Goal: Check status: Check status

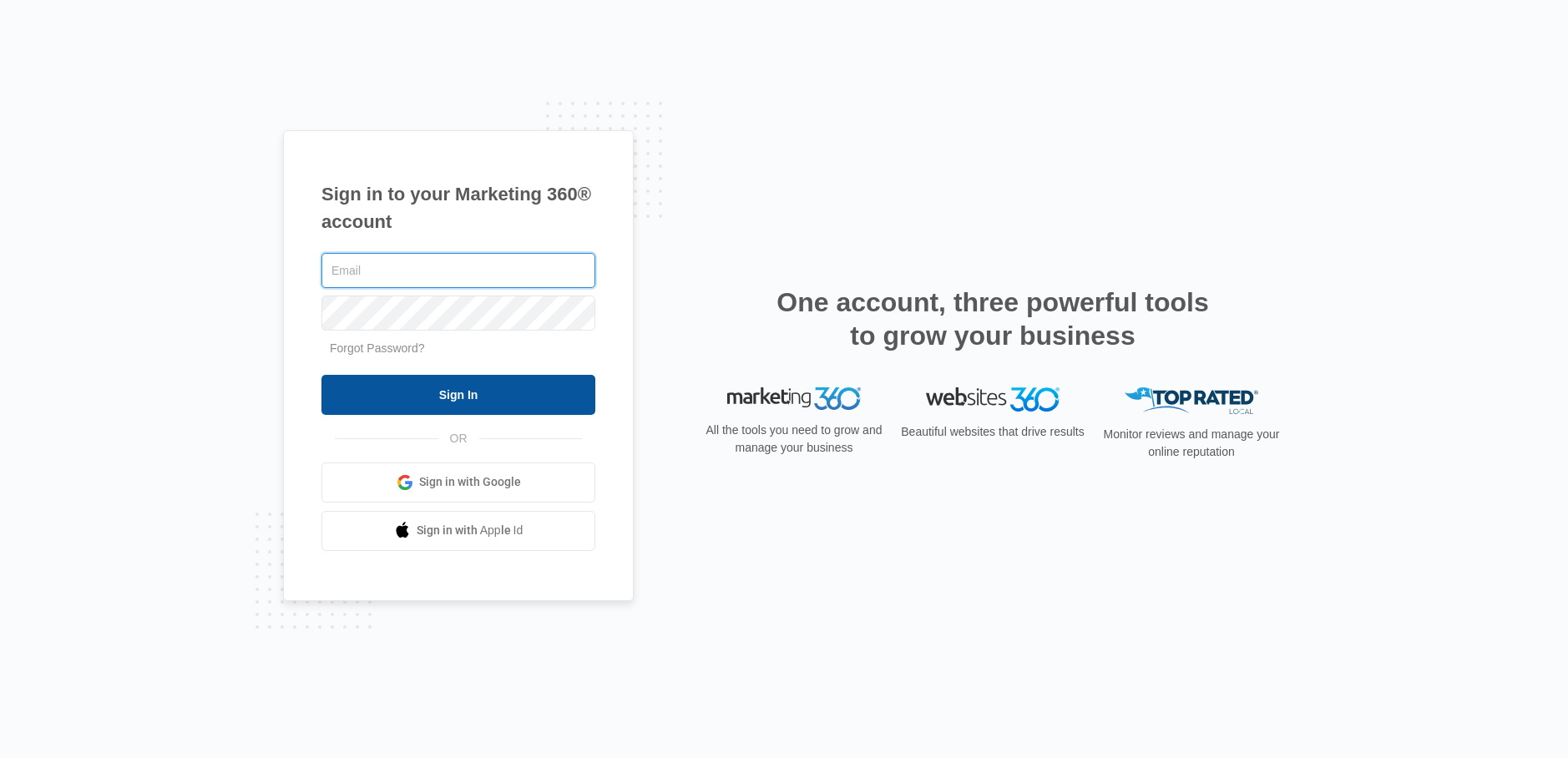
type input "[PERSON_NAME][EMAIL_ADDRESS][DOMAIN_NAME]"
click at [526, 381] on input "Sign In" at bounding box center [459, 394] width 274 height 40
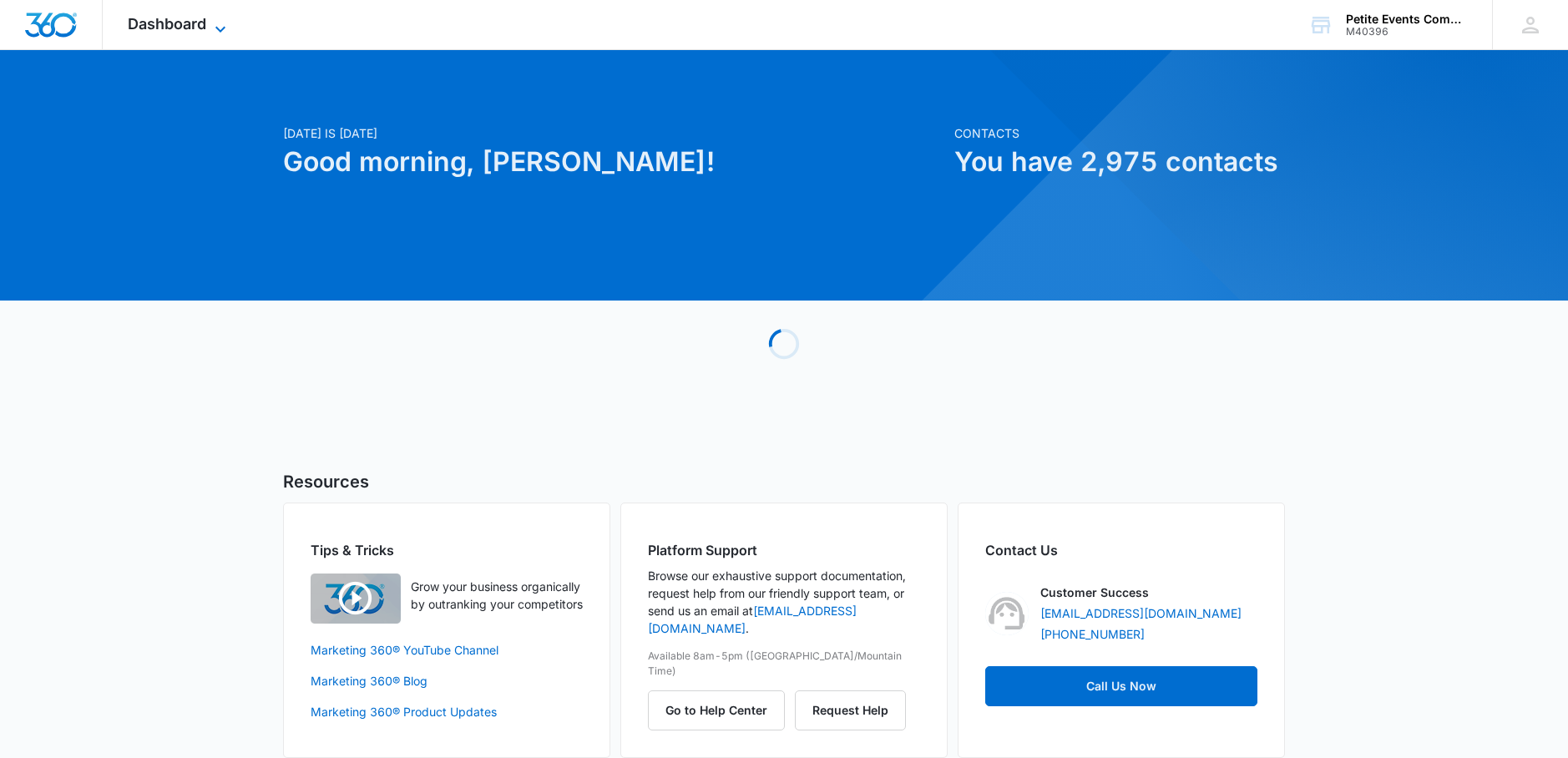
click at [211, 29] on icon at bounding box center [220, 28] width 20 height 20
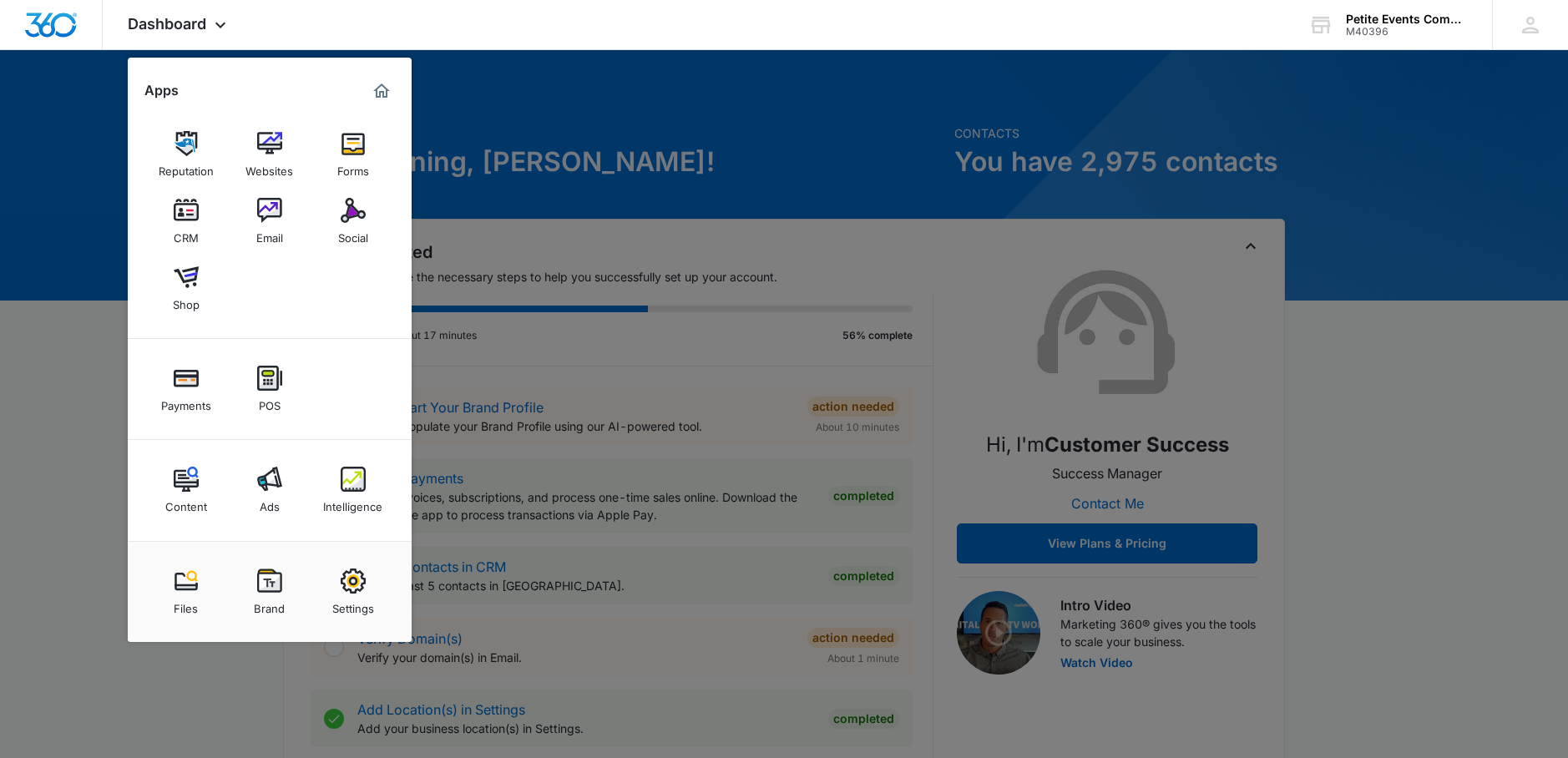
click at [350, 492] on div "Intelligence" at bounding box center [353, 502] width 59 height 21
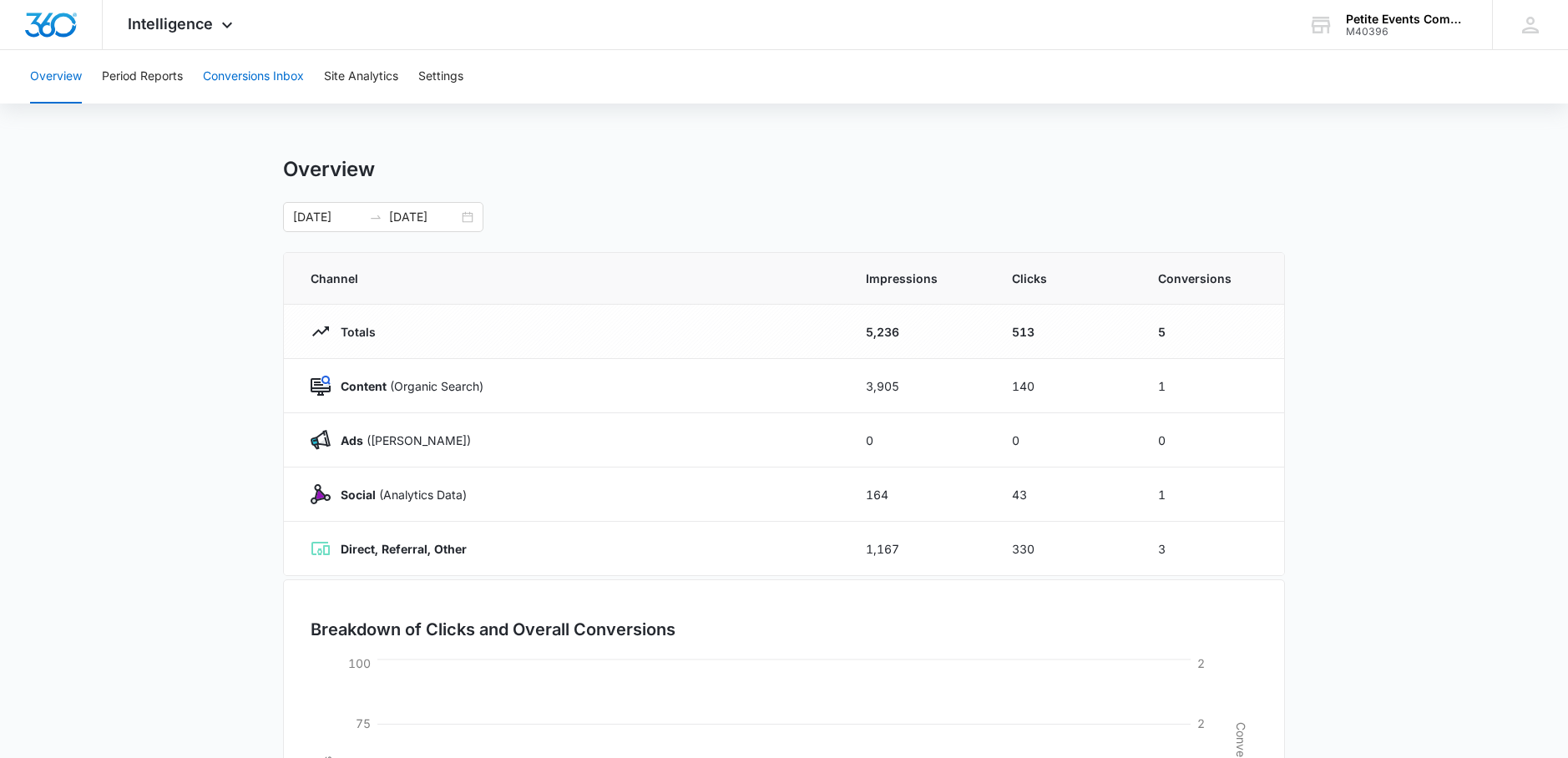
click at [277, 75] on button "Conversions Inbox" at bounding box center [253, 77] width 101 height 53
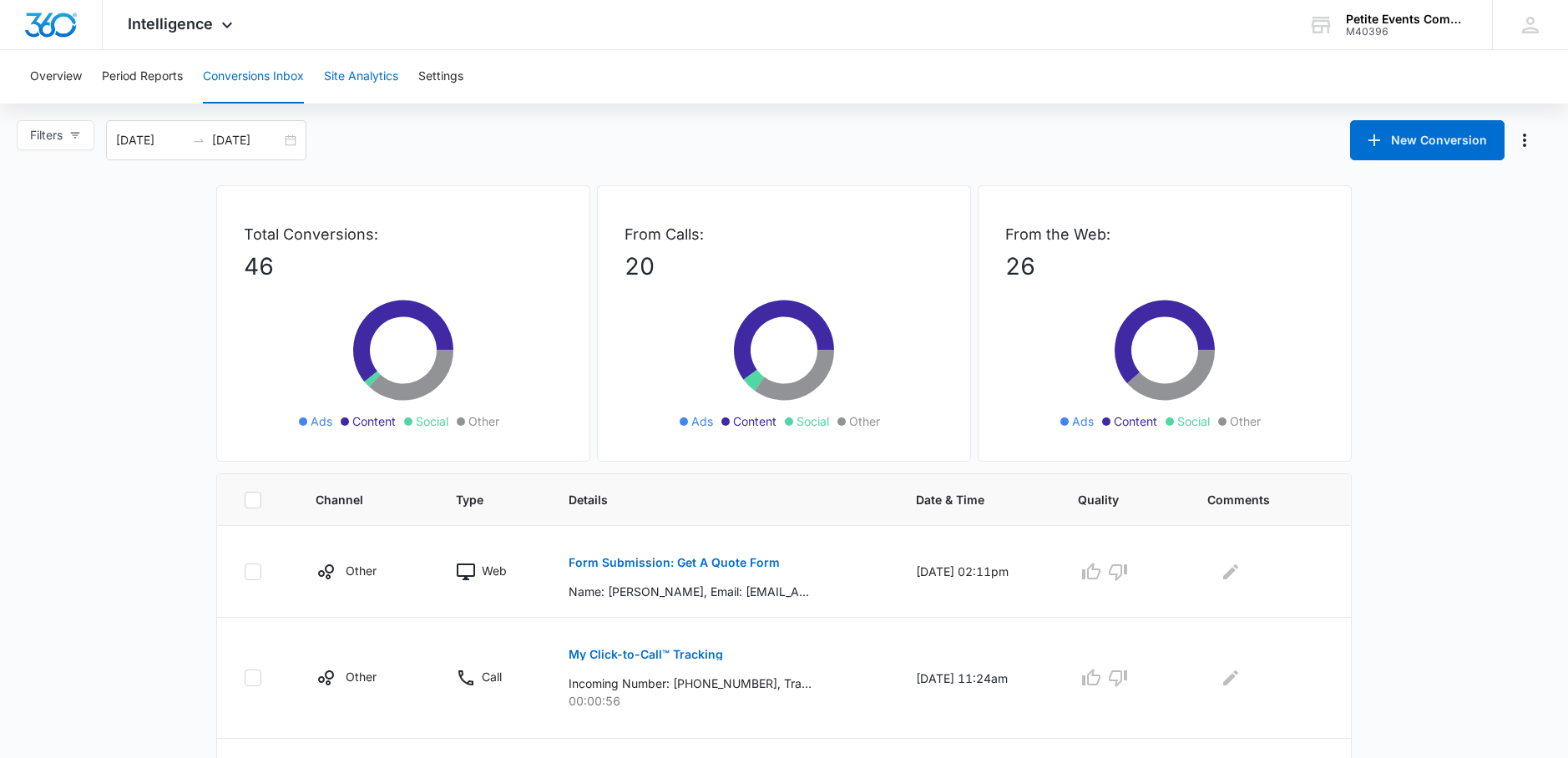
click at [389, 75] on button "Site Analytics" at bounding box center [361, 77] width 74 height 53
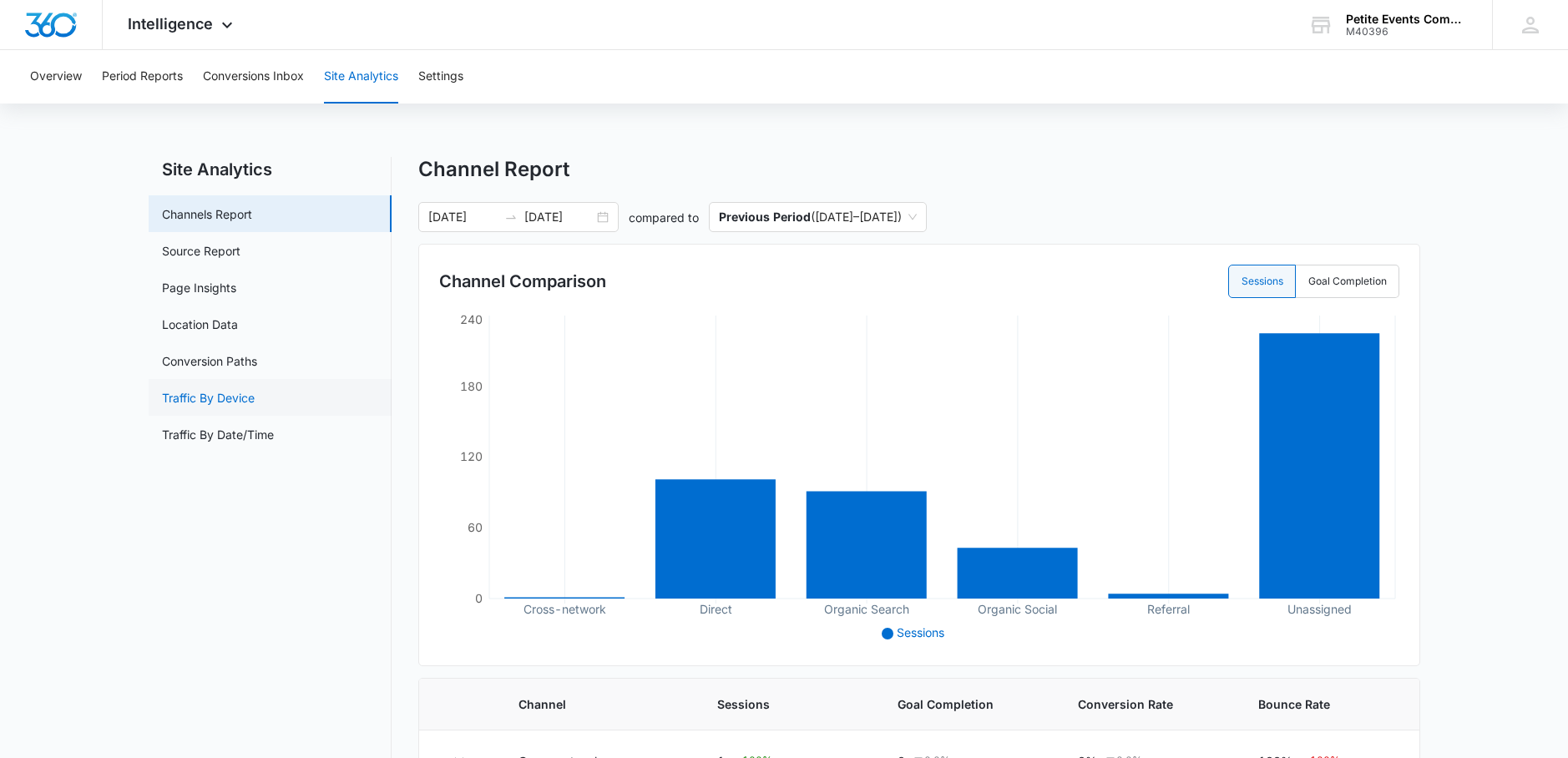
click at [255, 406] on link "Traffic By Device" at bounding box center [208, 398] width 92 height 17
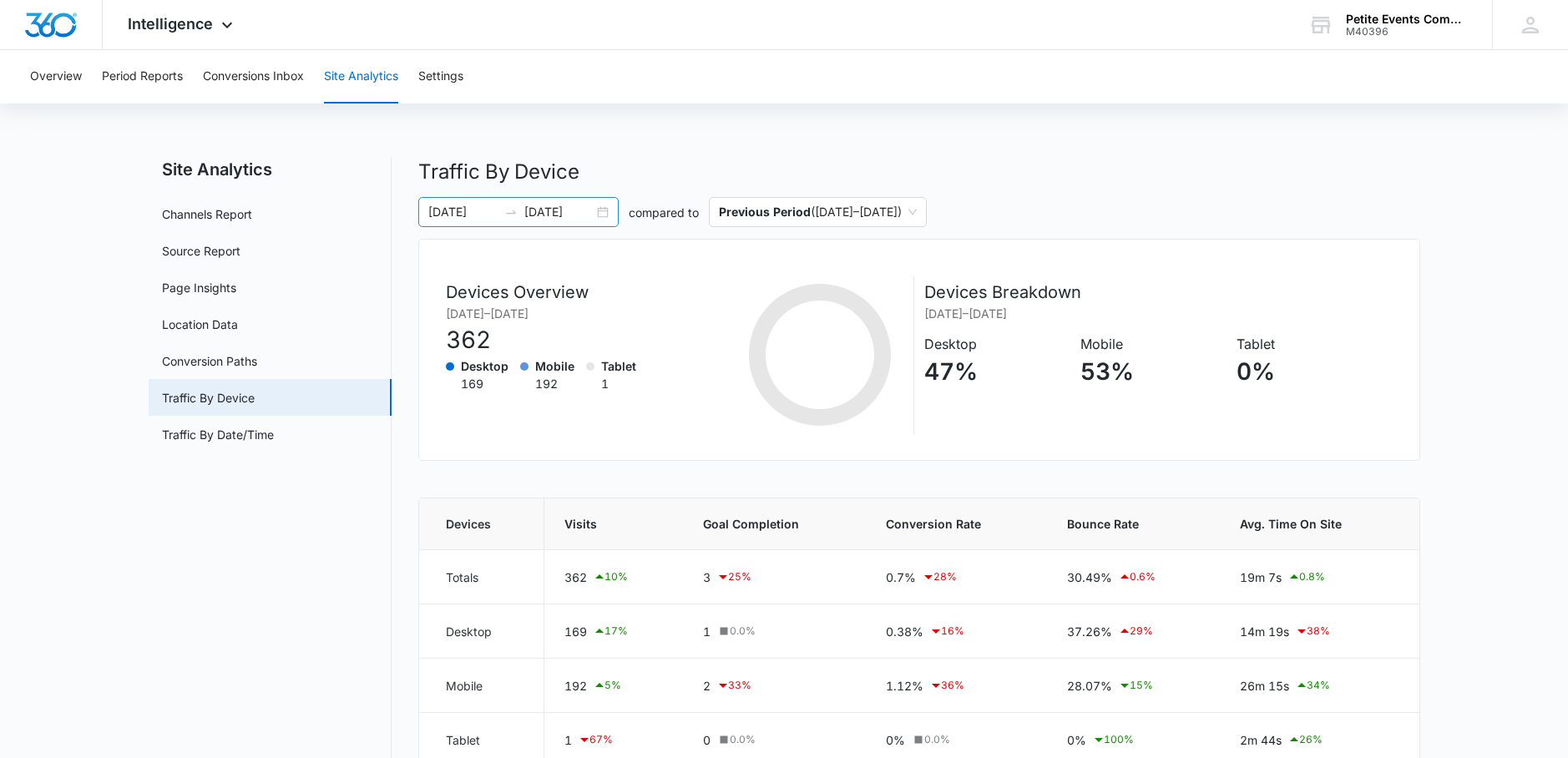
click at [600, 208] on div "[DATE] [DATE]" at bounding box center [519, 211] width 200 height 30
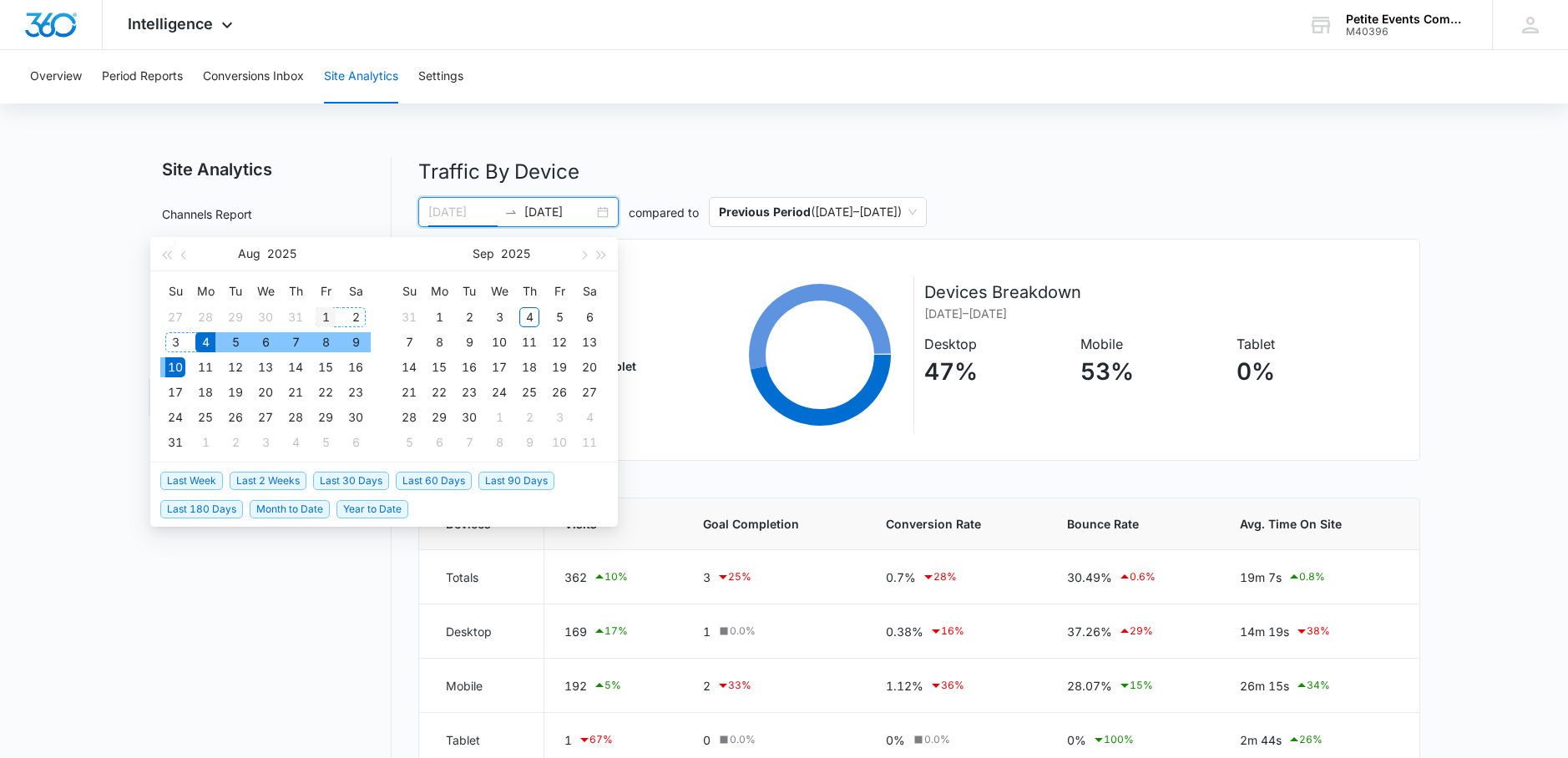
type input "[DATE]"
click at [324, 316] on div "1" at bounding box center [325, 317] width 20 height 20
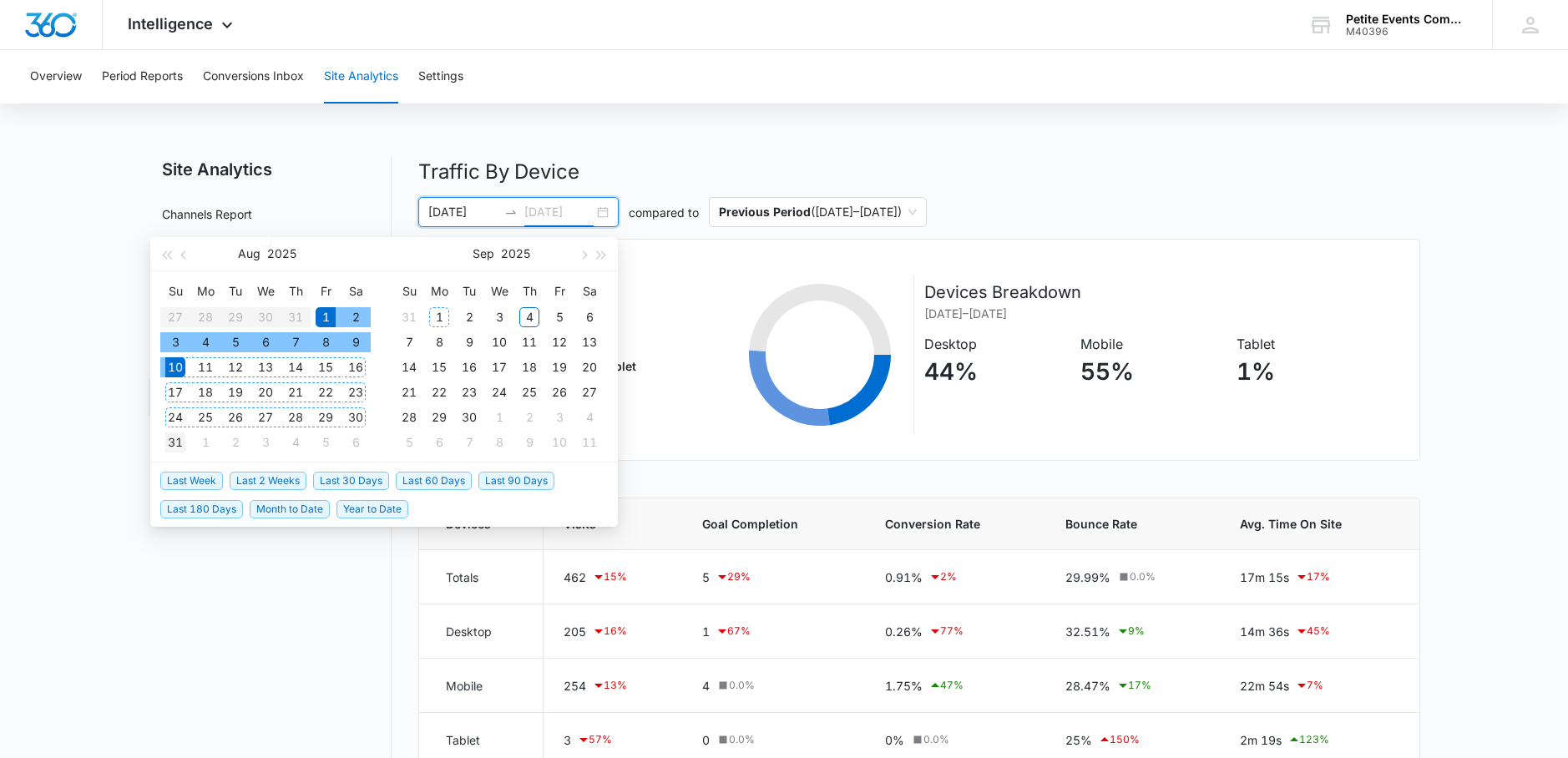
type input "[DATE]"
click at [183, 442] on div "31" at bounding box center [175, 441] width 20 height 20
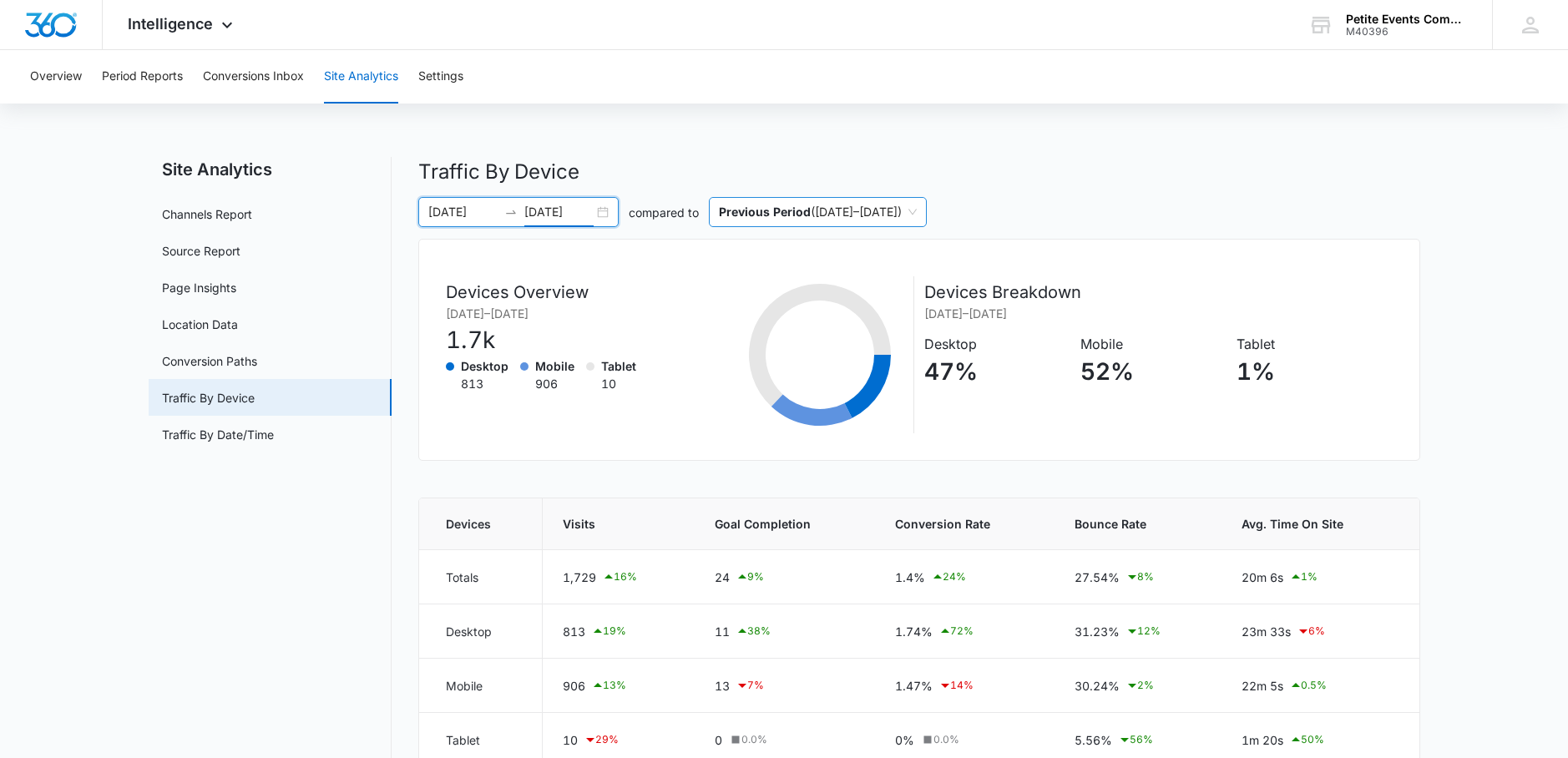
scroll to position [29, 0]
